Goal: Information Seeking & Learning: Learn about a topic

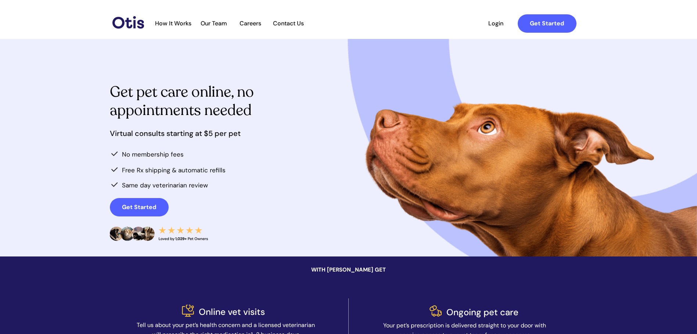
click at [219, 21] on span "Our Team" at bounding box center [214, 23] width 36 height 7
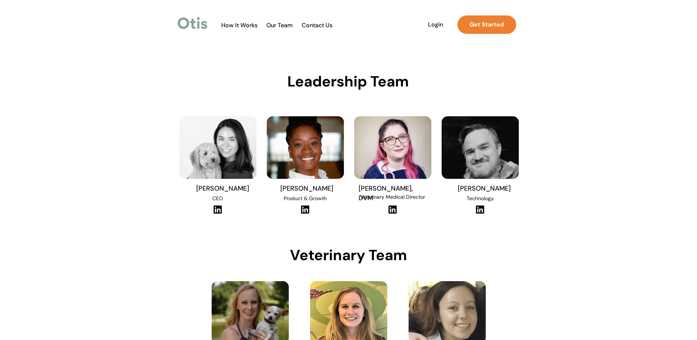
click at [226, 25] on span "How It Works" at bounding box center [240, 25] width 44 height 7
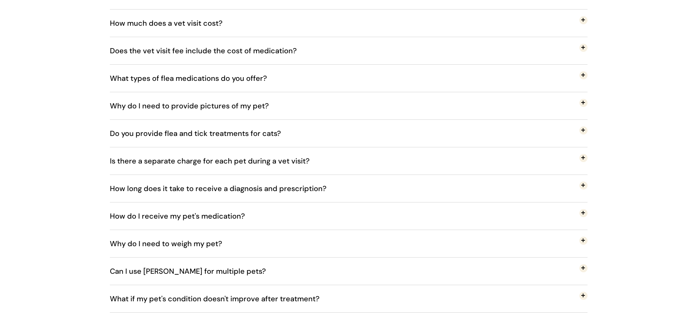
scroll to position [1402, 0]
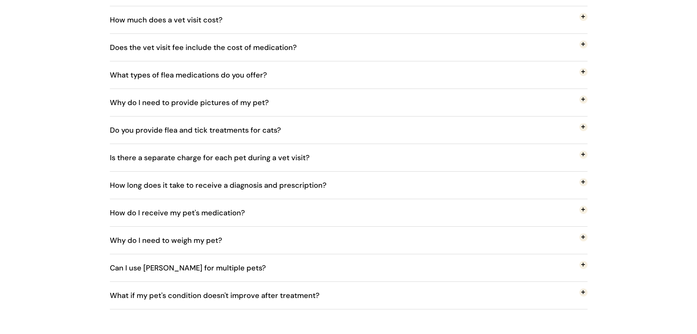
click at [216, 217] on span "How do I receive my pet's medication?" at bounding box center [183, 213] width 146 height 24
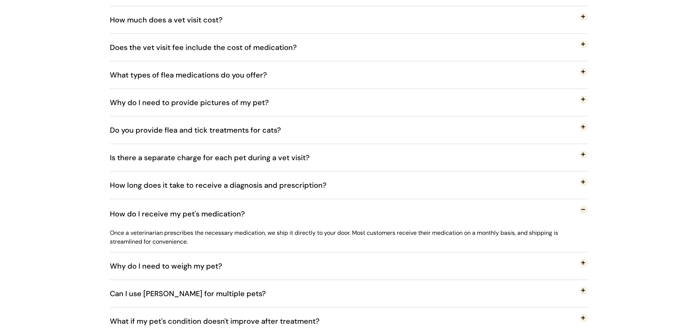
click at [216, 217] on span "How do I receive my pet's medication?" at bounding box center [183, 214] width 146 height 24
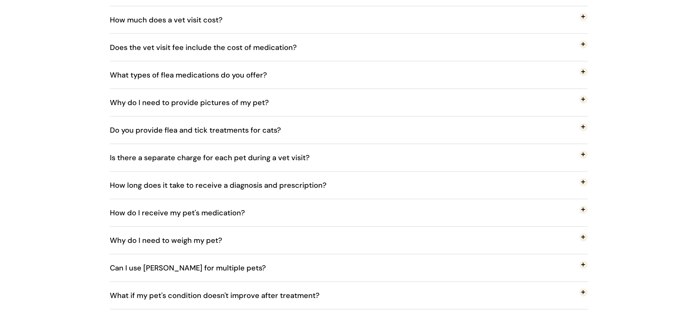
click at [203, 270] on span "Can I use [PERSON_NAME] for multiple pets?" at bounding box center [193, 268] width 167 height 24
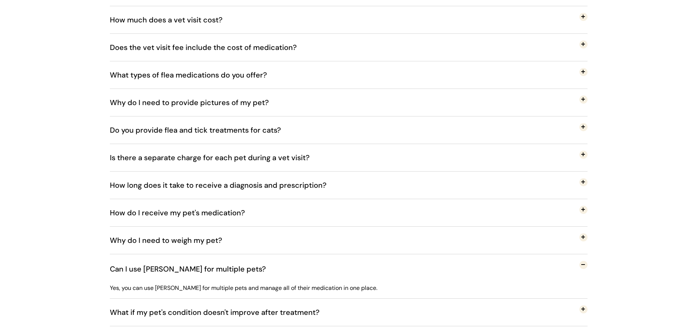
click at [203, 270] on span "Can I use [PERSON_NAME] for multiple pets?" at bounding box center [193, 269] width 167 height 24
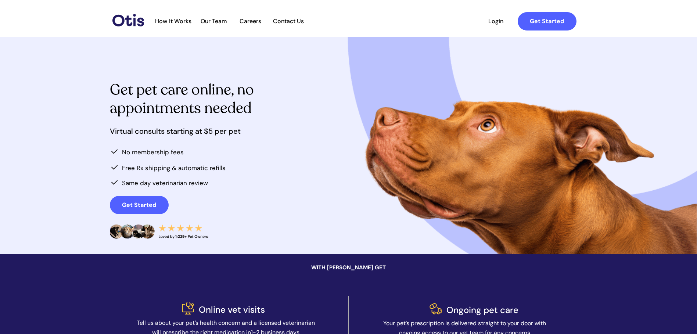
scroll to position [0, 0]
